Goal: Task Accomplishment & Management: Manage account settings

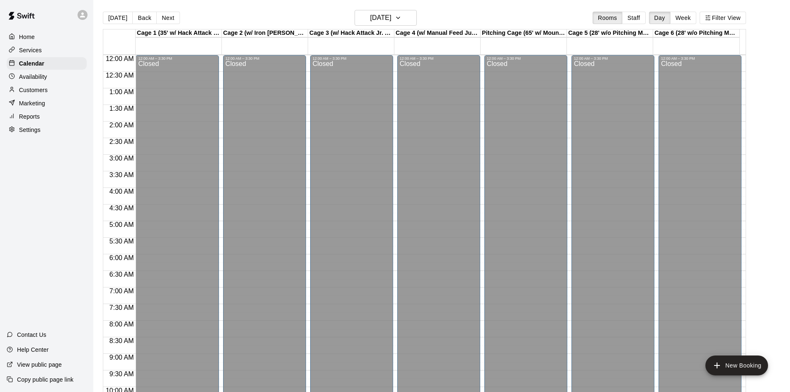
scroll to position [425, 0]
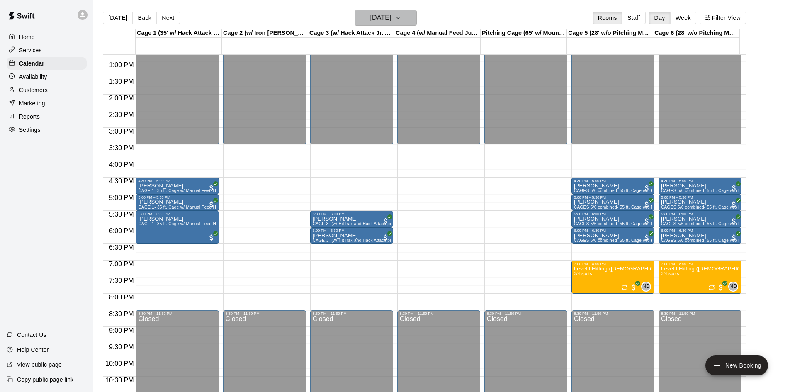
click at [374, 17] on h6 "[DATE]" at bounding box center [381, 18] width 21 height 12
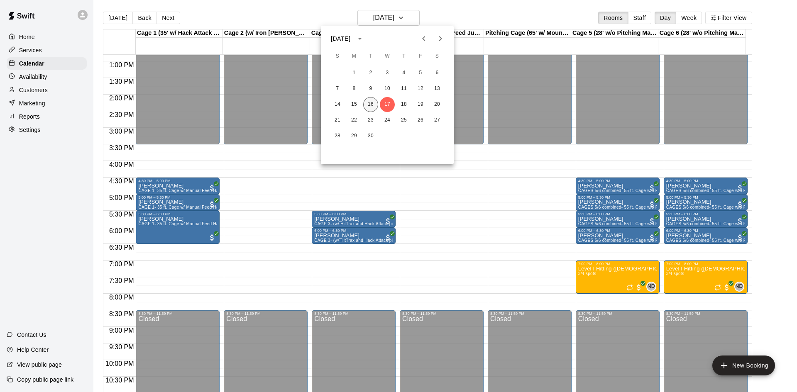
click at [368, 102] on button "16" at bounding box center [370, 104] width 15 height 15
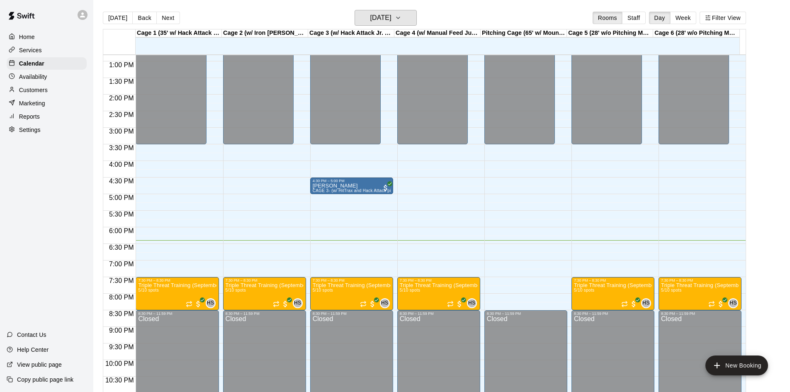
scroll to position [414, 0]
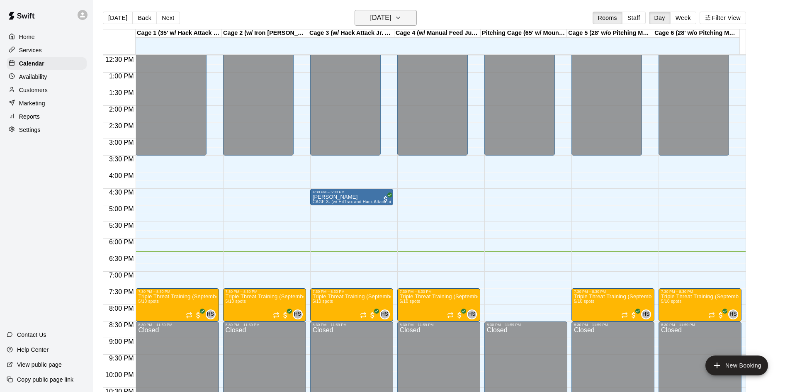
click at [387, 18] on h6 "[DATE]" at bounding box center [381, 18] width 21 height 12
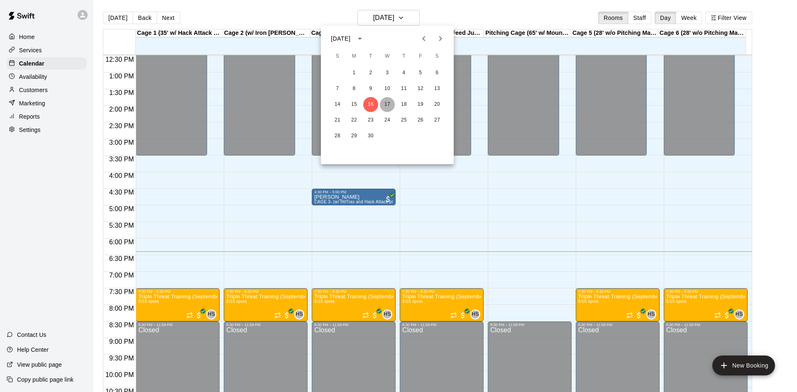
click at [390, 101] on button "17" at bounding box center [387, 104] width 15 height 15
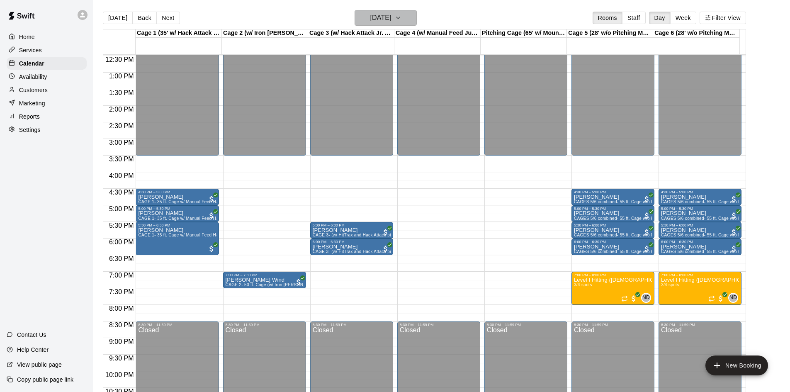
click at [402, 20] on icon "button" at bounding box center [398, 18] width 7 height 10
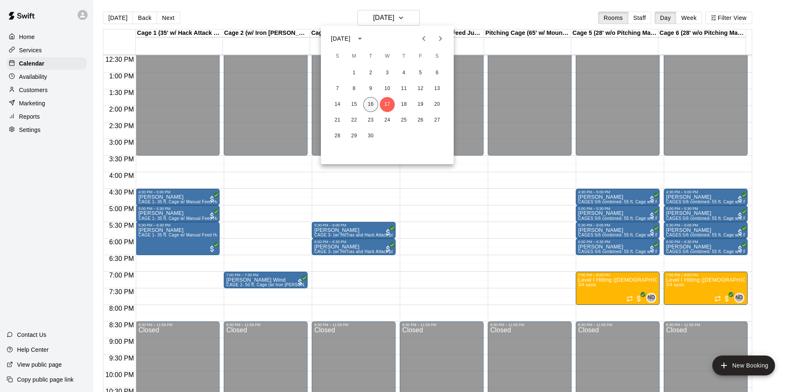
click at [368, 105] on button "16" at bounding box center [370, 104] width 15 height 15
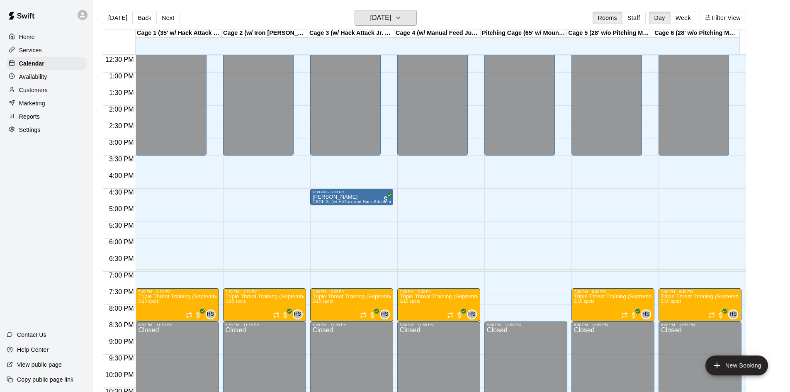
click at [355, 10] on button "[DATE]" at bounding box center [386, 18] width 62 height 16
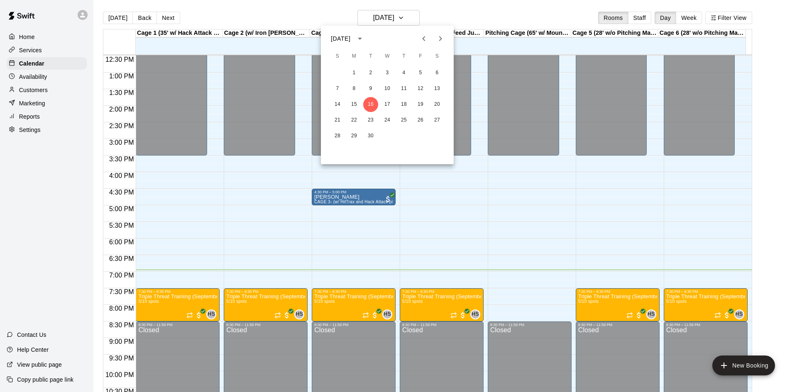
click at [324, 223] on div at bounding box center [398, 196] width 797 height 392
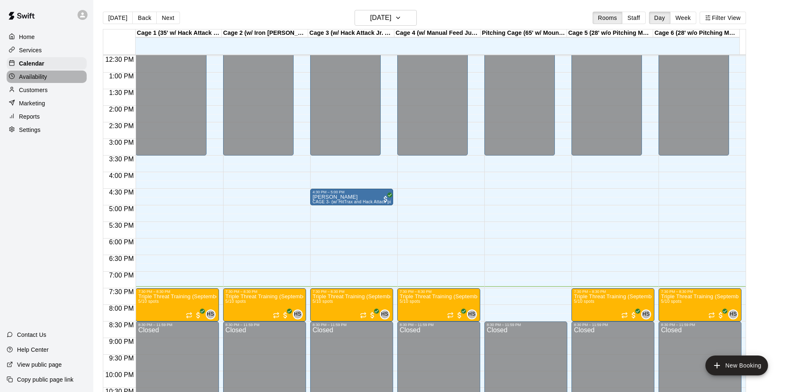
click at [37, 78] on p "Availability" at bounding box center [33, 77] width 28 height 8
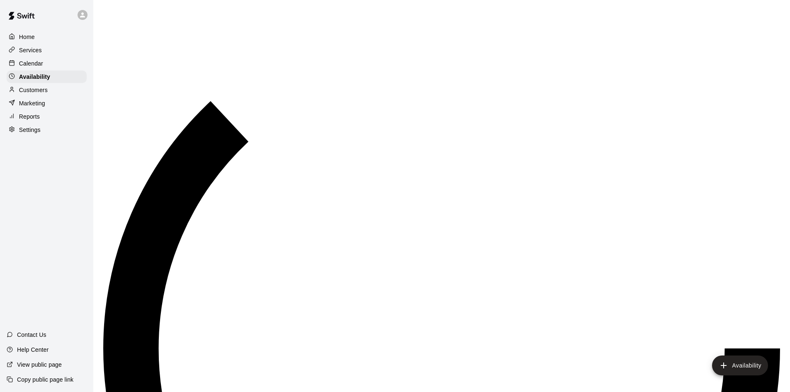
scroll to position [451, 0]
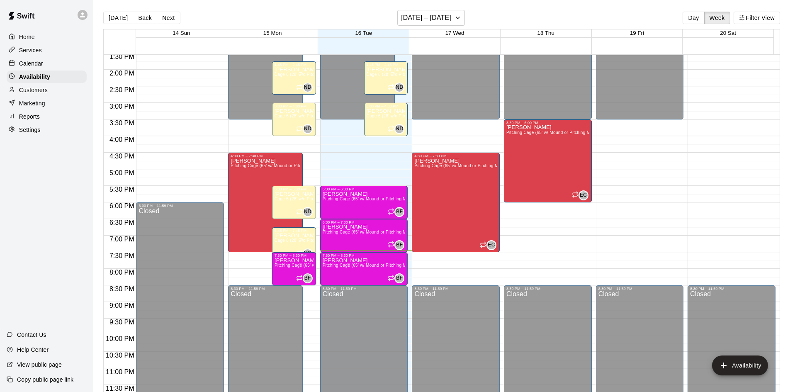
click at [36, 67] on p "Calendar" at bounding box center [31, 63] width 24 height 8
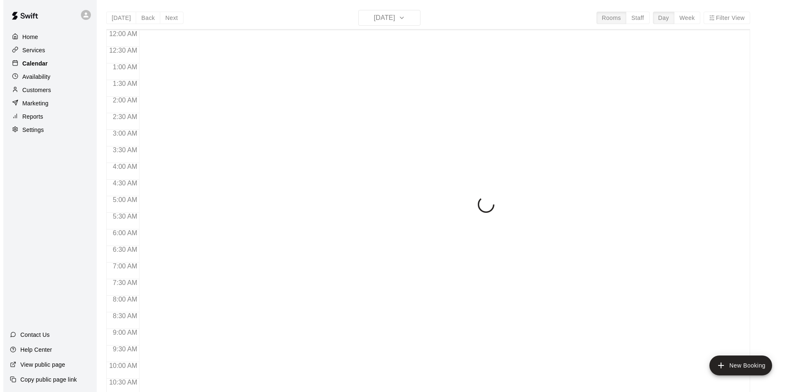
scroll to position [425, 0]
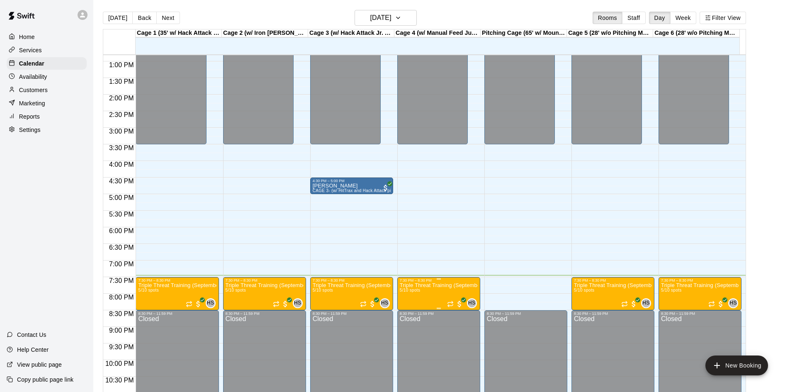
click at [434, 285] on p "Triple Threat Training (September Session)" at bounding box center [439, 285] width 78 height 0
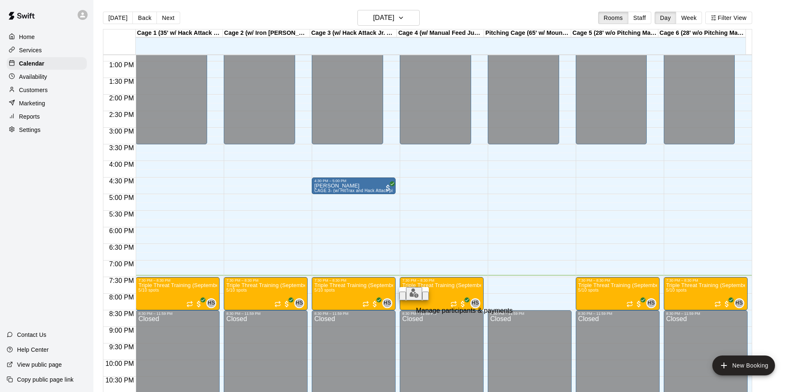
click at [406, 300] on button "edit" at bounding box center [414, 293] width 16 height 13
click at [507, 73] on div "Close" at bounding box center [503, 74] width 17 height 7
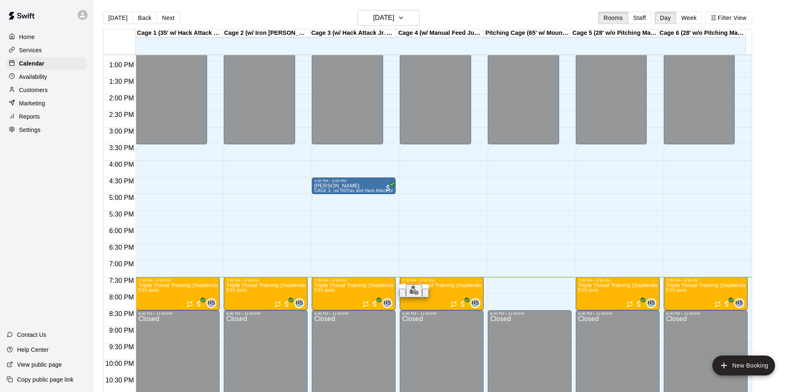
click at [406, 298] on button "edit" at bounding box center [414, 290] width 16 height 13
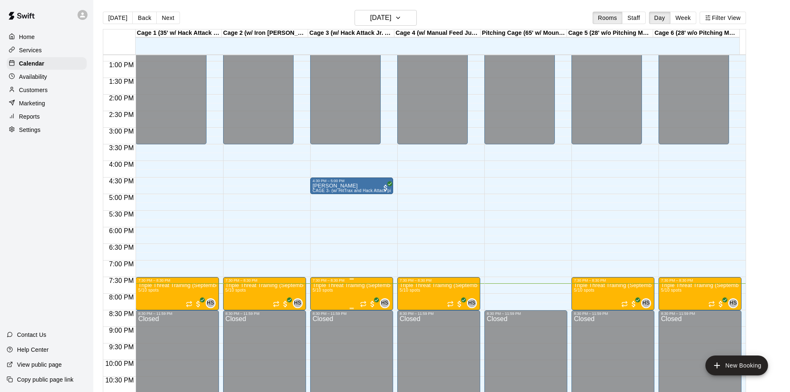
click at [359, 285] on p "Triple Threat Training (September Session)" at bounding box center [352, 285] width 78 height 0
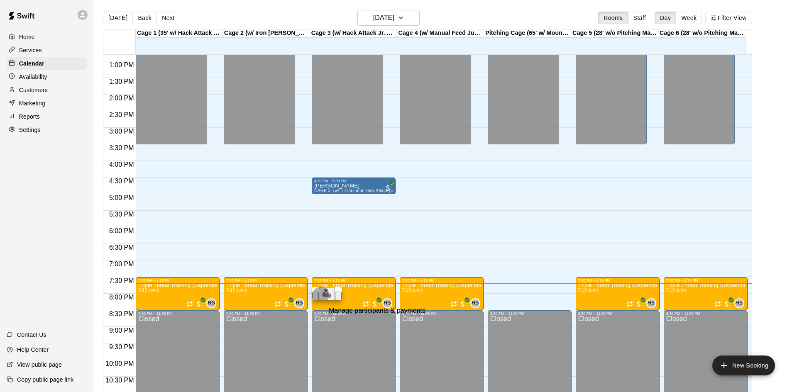
click at [323, 298] on img "edit" at bounding box center [327, 293] width 10 height 10
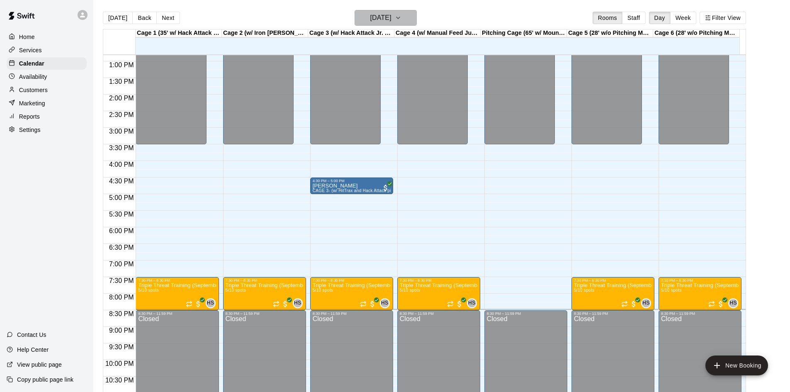
click at [392, 16] on h6 "[DATE]" at bounding box center [381, 18] width 21 height 12
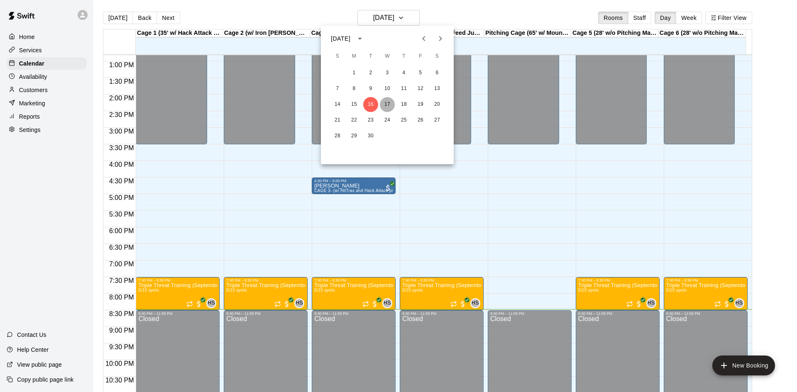
click at [390, 98] on button "17" at bounding box center [387, 104] width 15 height 15
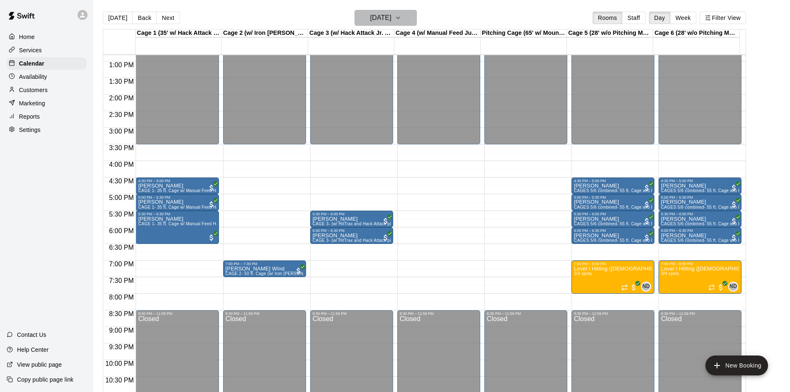
click at [413, 20] on button "[DATE]" at bounding box center [386, 18] width 62 height 16
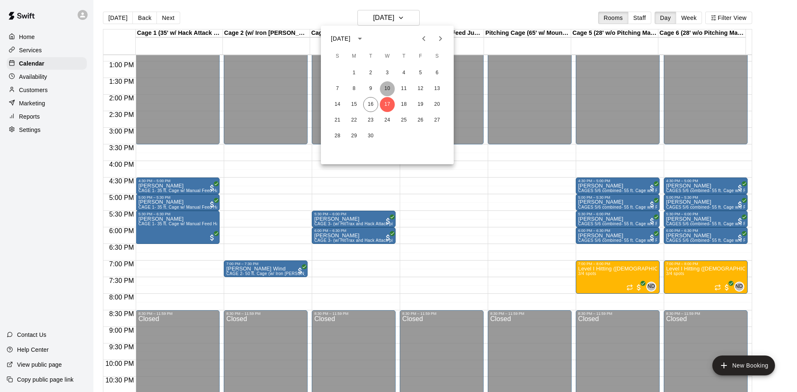
click at [391, 87] on button "10" at bounding box center [387, 88] width 15 height 15
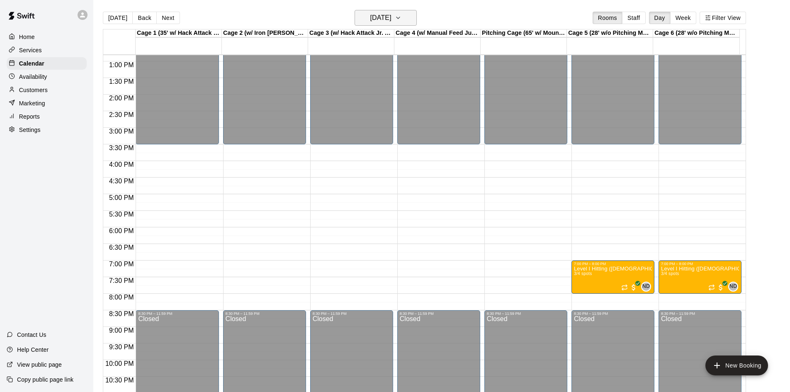
click at [382, 19] on h6 "[DATE]" at bounding box center [381, 18] width 21 height 12
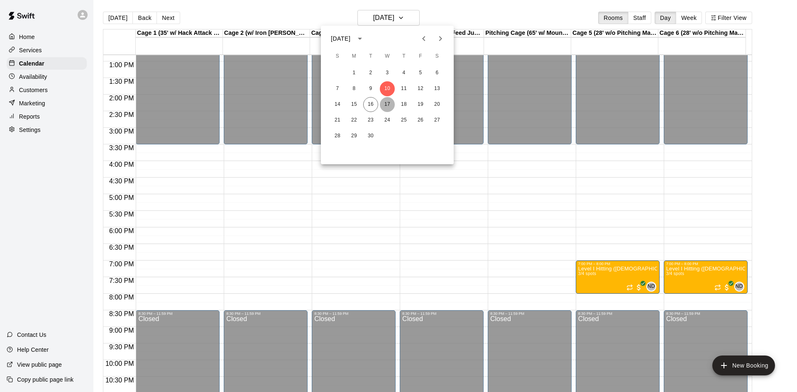
click at [388, 100] on button "17" at bounding box center [387, 104] width 15 height 15
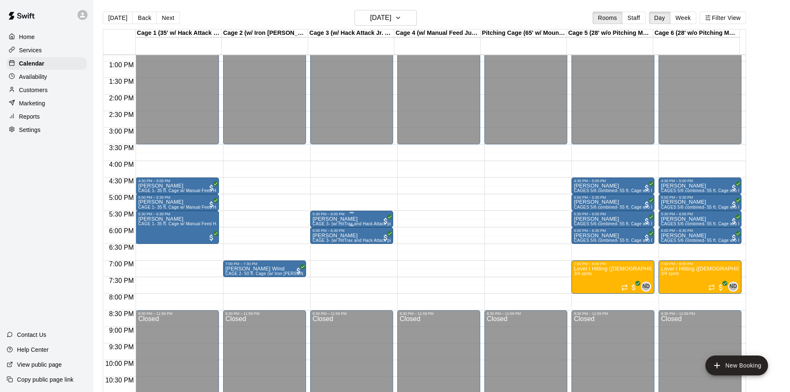
click at [325, 216] on div "5:30 PM – 6:00 PM" at bounding box center [352, 214] width 78 height 4
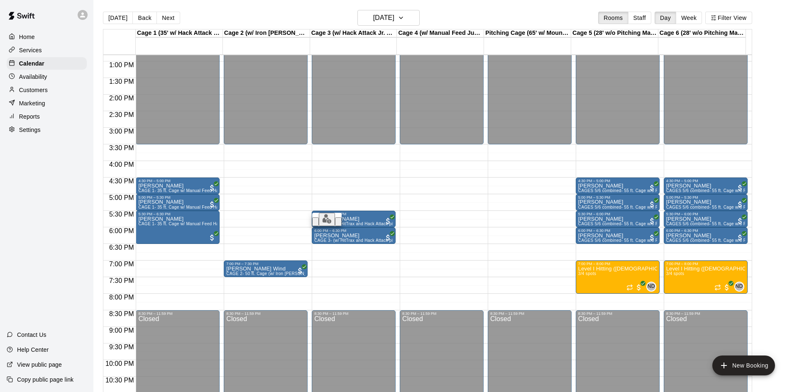
click at [357, 251] on div at bounding box center [398, 196] width 797 height 392
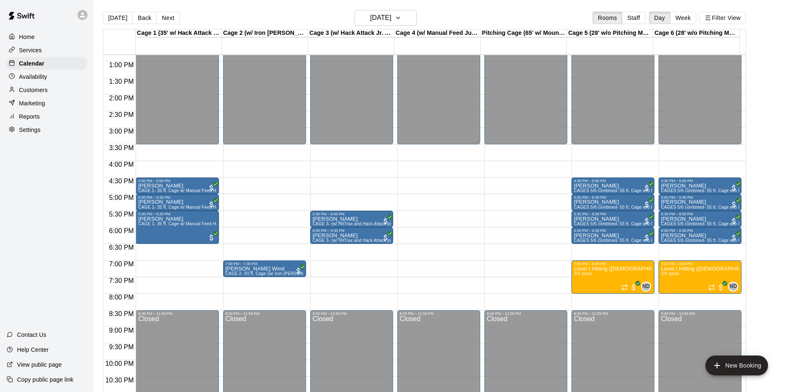
click at [50, 96] on div "Customers" at bounding box center [47, 90] width 80 height 12
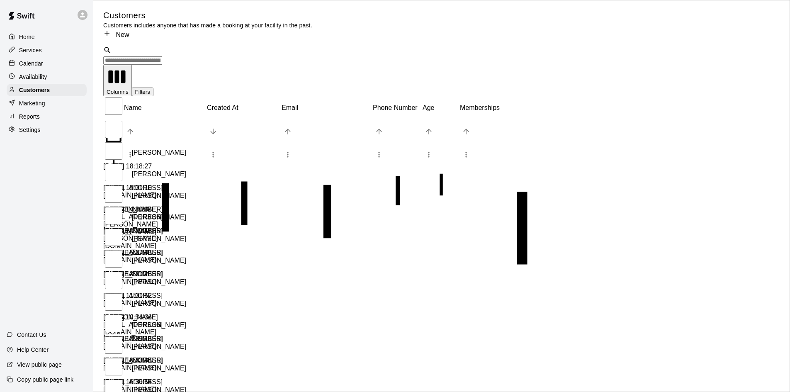
click at [179, 184] on div "[PERSON_NAME]" at bounding box center [144, 195] width 83 height 23
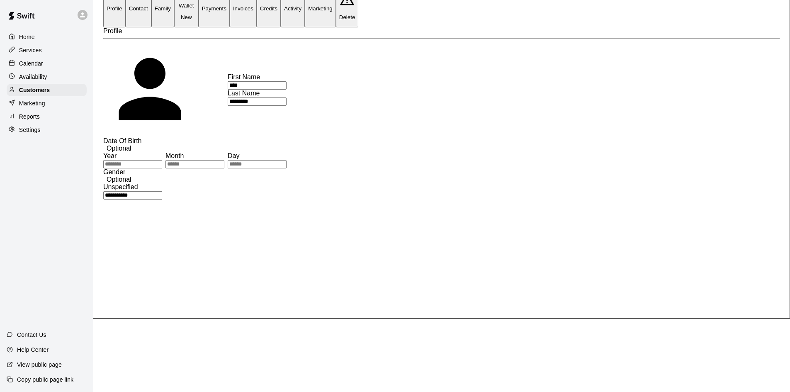
scroll to position [161, 0]
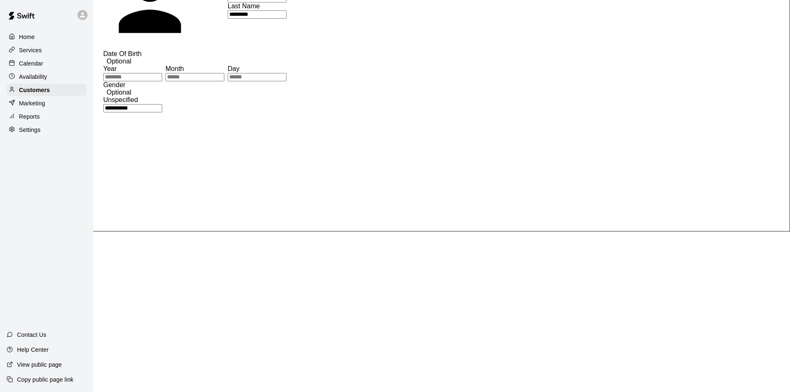
click at [49, 61] on div "Calendar" at bounding box center [47, 63] width 80 height 12
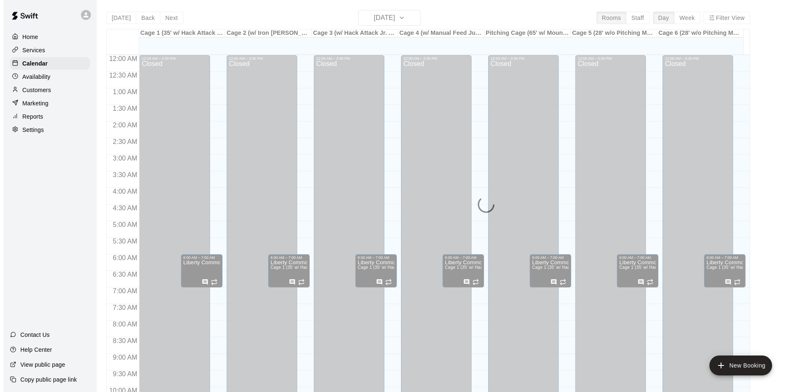
scroll to position [425, 0]
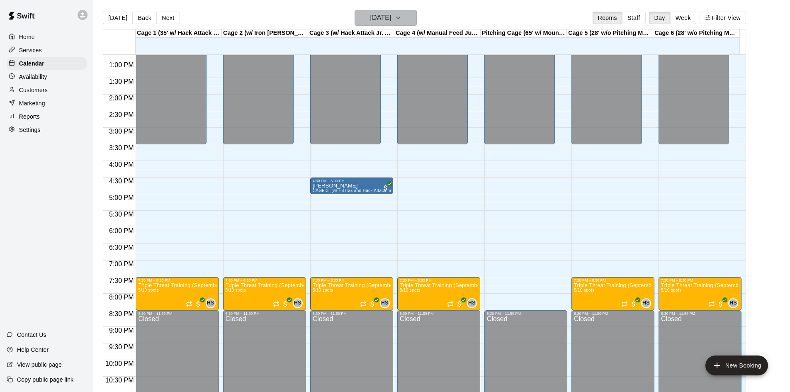
click at [371, 21] on h6 "[DATE]" at bounding box center [381, 18] width 21 height 12
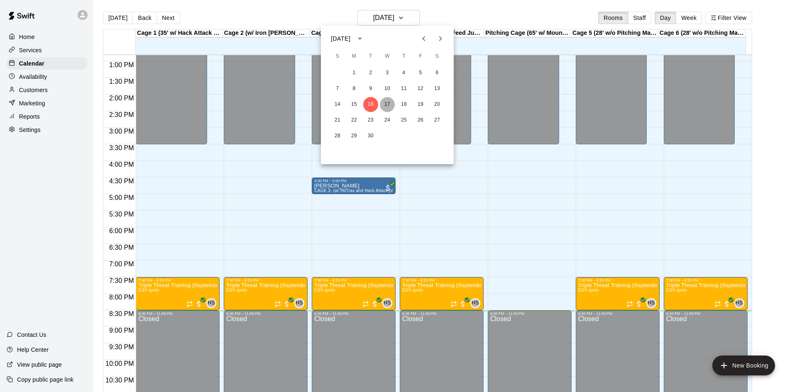
click at [390, 103] on button "17" at bounding box center [387, 104] width 15 height 15
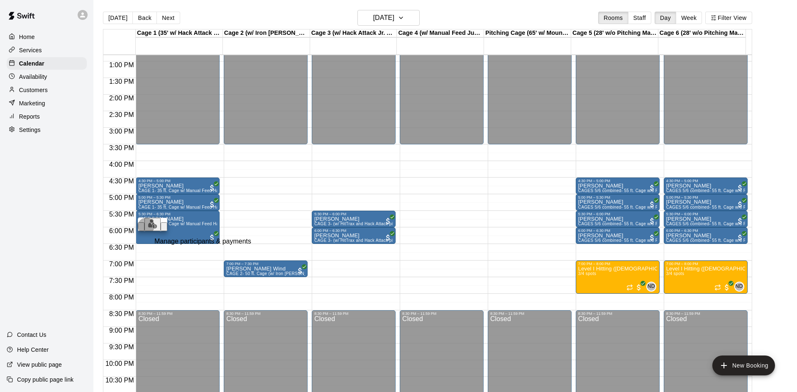
click at [148, 229] on img "edit" at bounding box center [153, 224] width 10 height 10
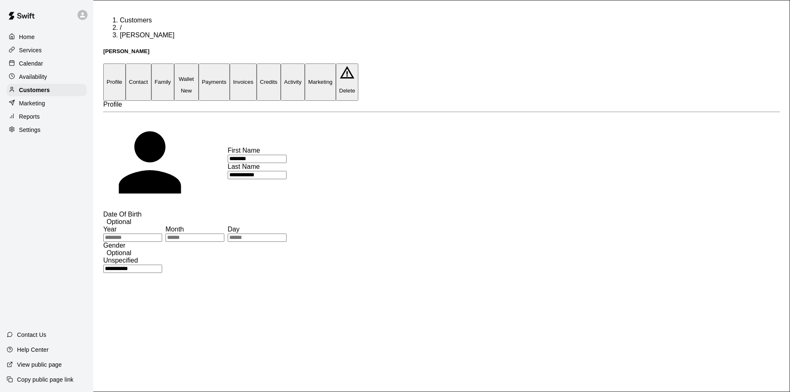
click at [305, 63] on button "Activity" at bounding box center [293, 81] width 24 height 37
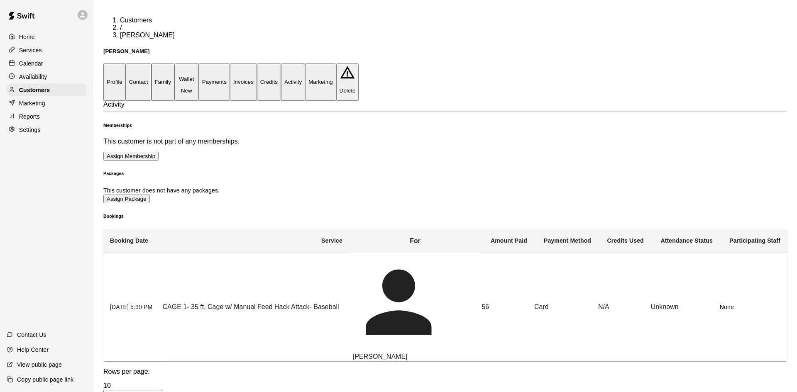
click at [34, 61] on p "Calendar" at bounding box center [31, 63] width 24 height 8
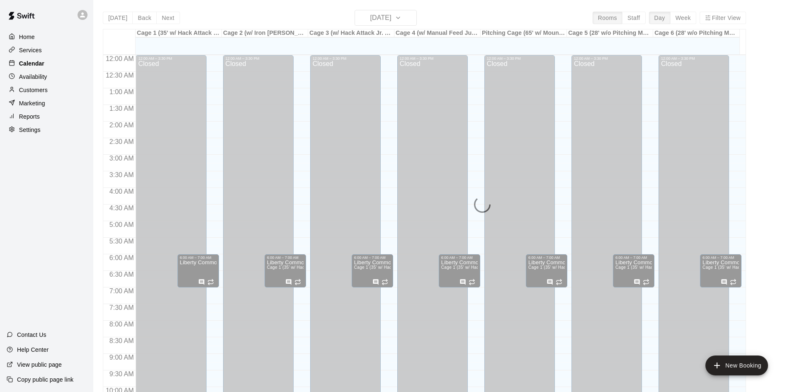
scroll to position [425, 0]
